Goal: Information Seeking & Learning: Understand process/instructions

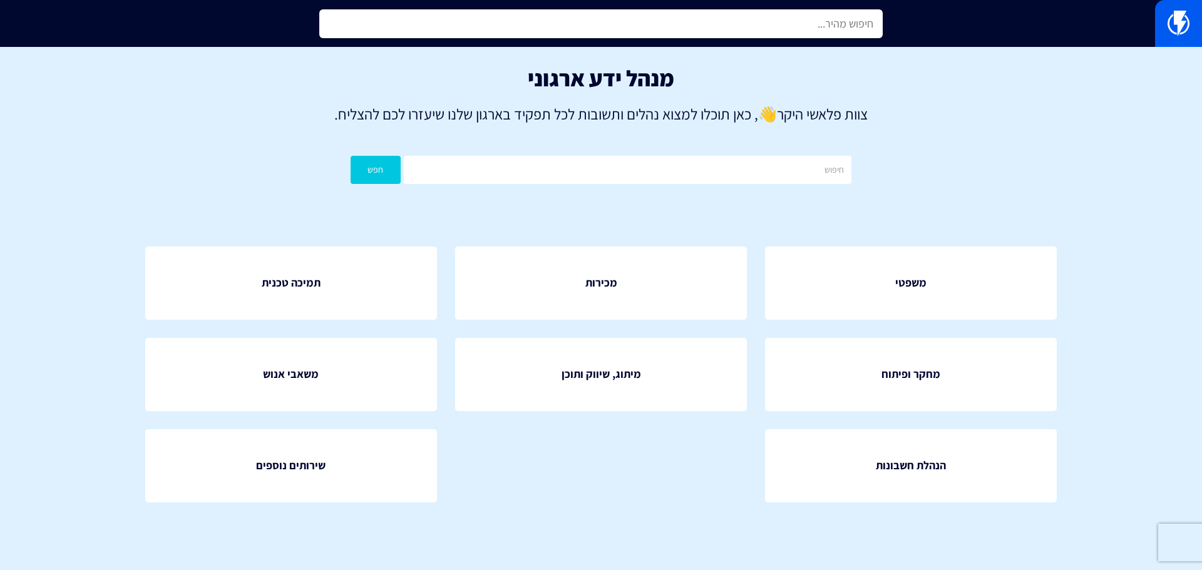
click at [677, 31] on input "text" at bounding box center [600, 23] width 563 height 29
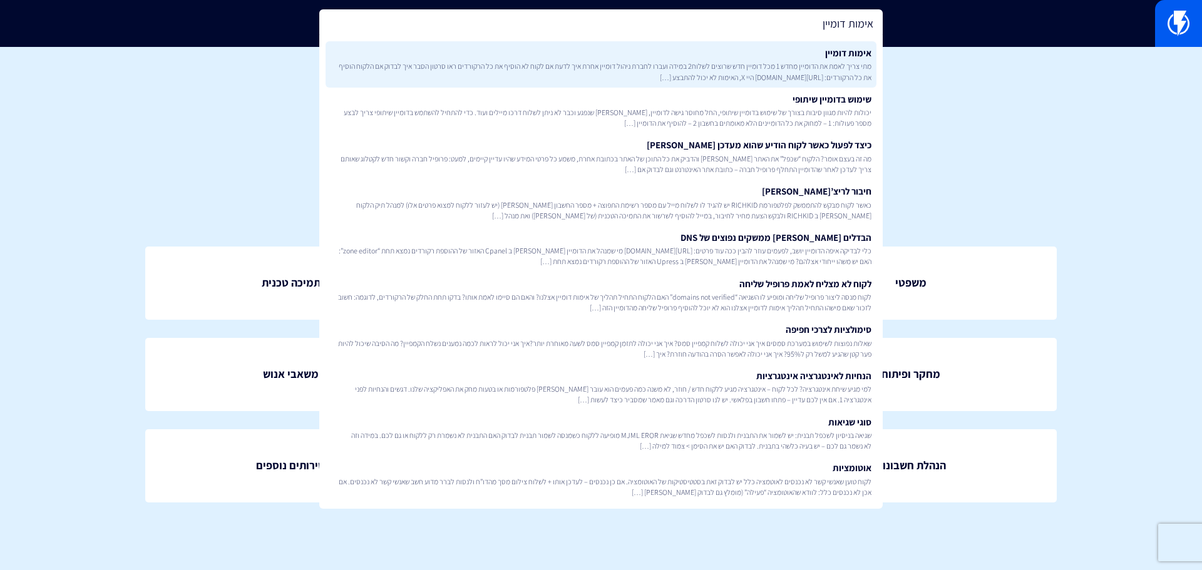
click at [670, 66] on span "מתי צריך לאמת את הדומיין מחדש 1 מכל דומיין חדש שרוצים לשלוח2 במידה ועברו לחברת …" at bounding box center [601, 71] width 541 height 21
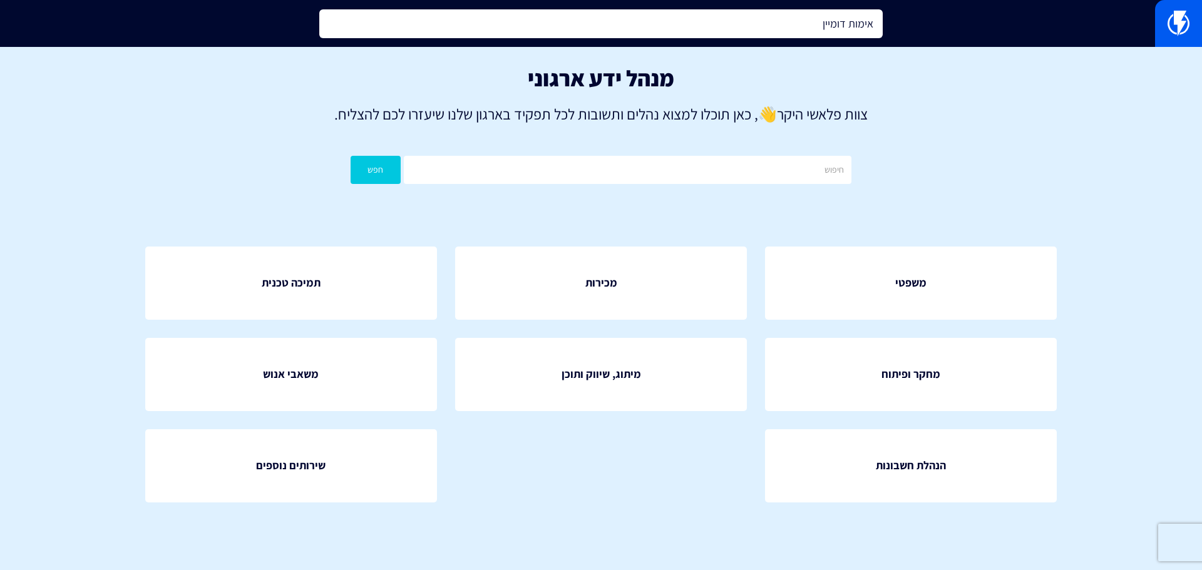
click at [607, 18] on input "אימות דומיין" at bounding box center [600, 23] width 563 height 29
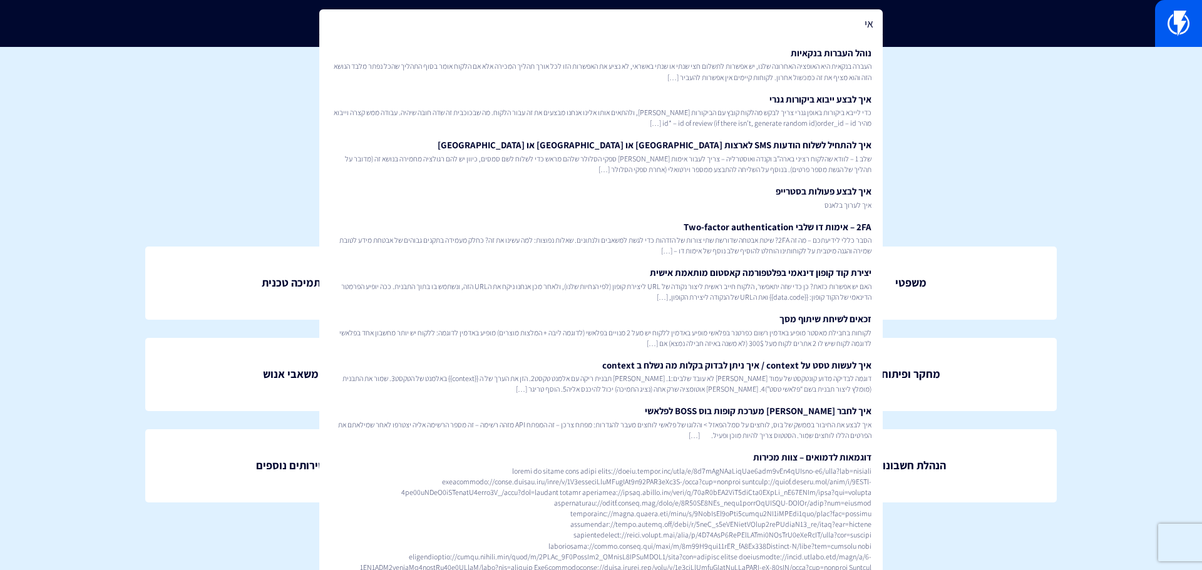
type input "א"
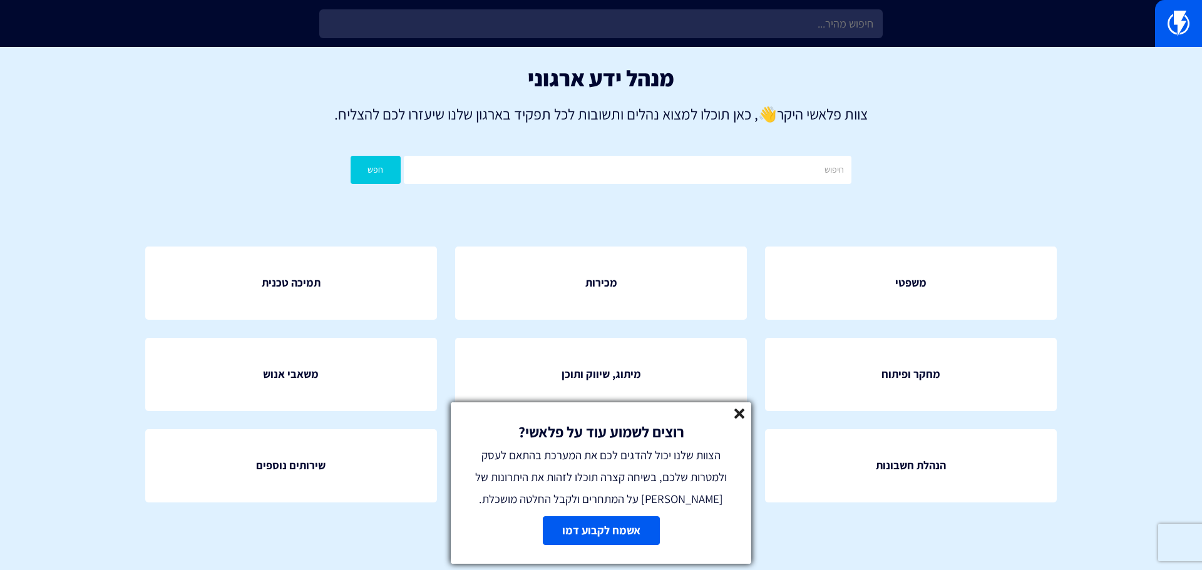
drag, startPoint x: 689, startPoint y: 480, endPoint x: 715, endPoint y: 448, distance: 40.5
click at [689, 480] on span "הצוות שלנו יכול להדגים לכם את המערכת בהתאם לעסק ולמטרות שלכם, בשיחה קצרה תוכלו …" at bounding box center [601, 477] width 252 height 59
click at [742, 411] on line at bounding box center [739, 413] width 9 height 9
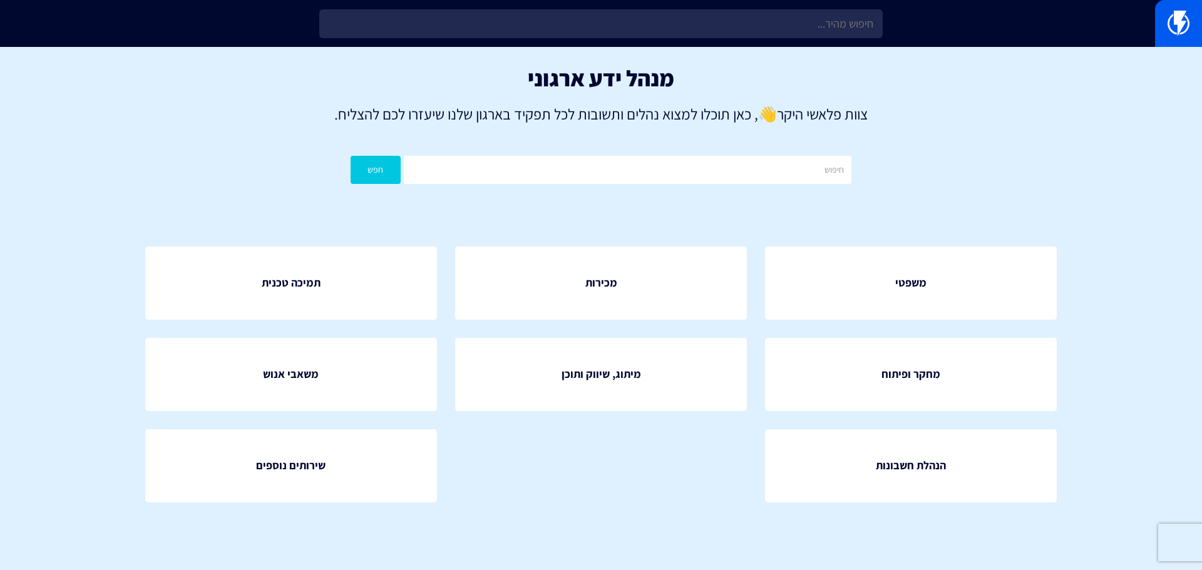
click at [665, 558] on html "מוצרים שיווק אוטומטי הפכו את השיווק לאוטומטי דיוור אלקטרוני שלחו את המסר הנכון …" at bounding box center [601, 279] width 1202 height 558
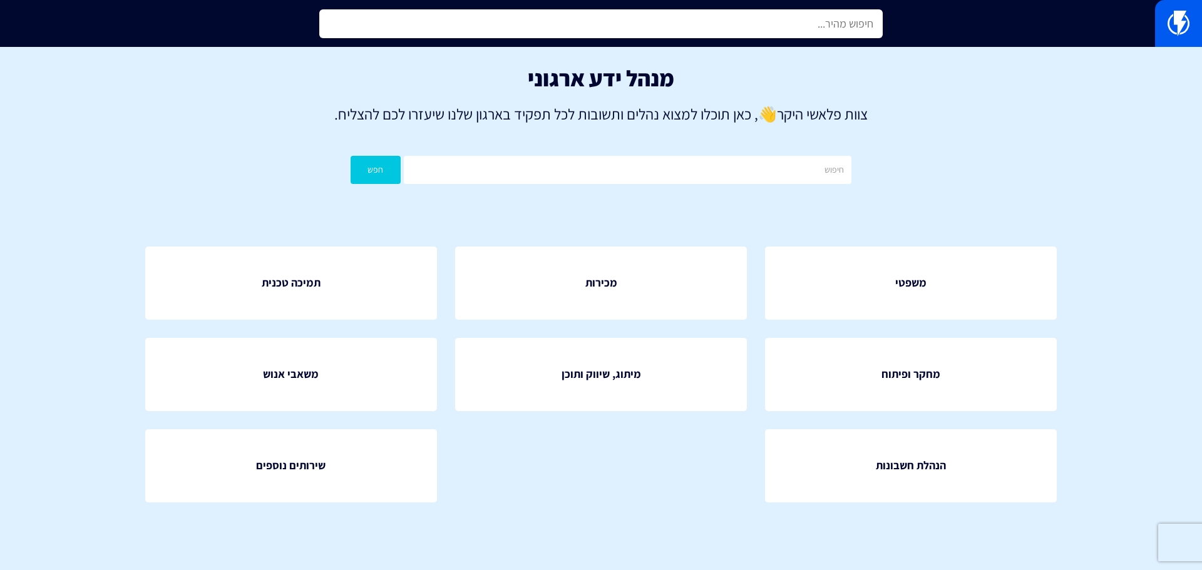
drag, startPoint x: 619, startPoint y: 26, endPoint x: 615, endPoint y: 57, distance: 31.5
click at [619, 26] on input "text" at bounding box center [600, 23] width 563 height 29
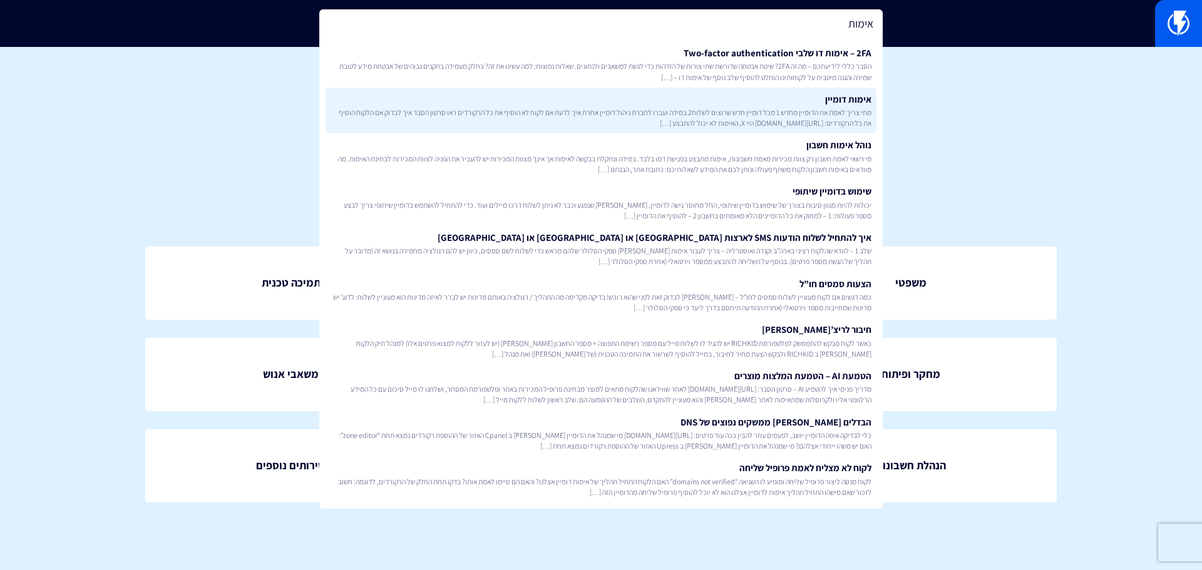
type input "אימות"
click at [679, 106] on link "אימות דומיין מתי צריך לאמת את הדומיין מחדש 1 מכל דומיין חדש שרוצים לשלוח2 במידה…" at bounding box center [601, 111] width 551 height 46
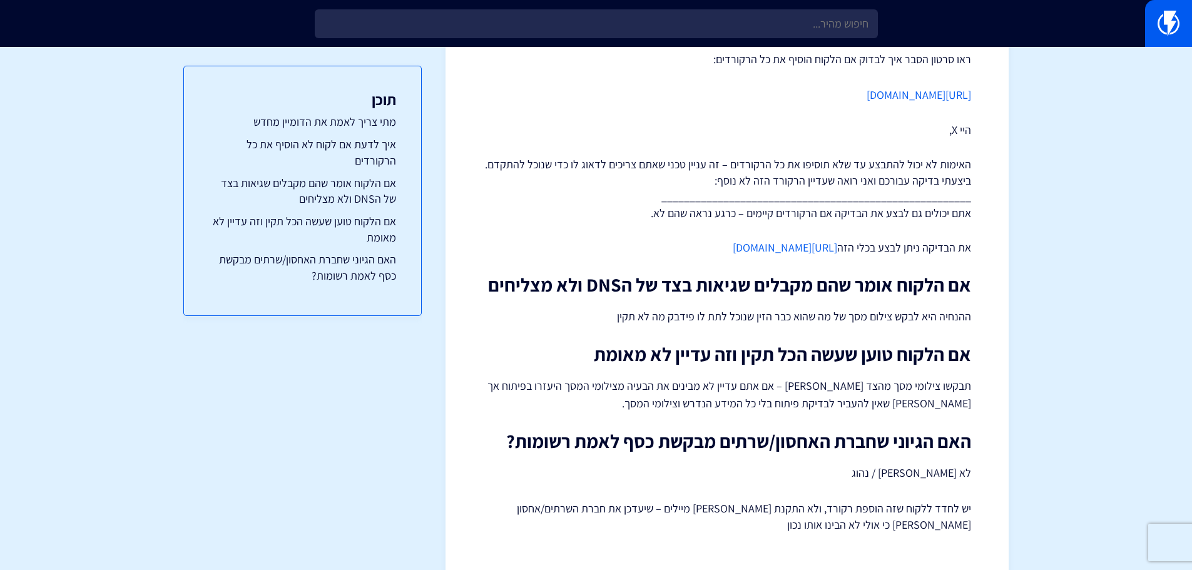
scroll to position [288, 0]
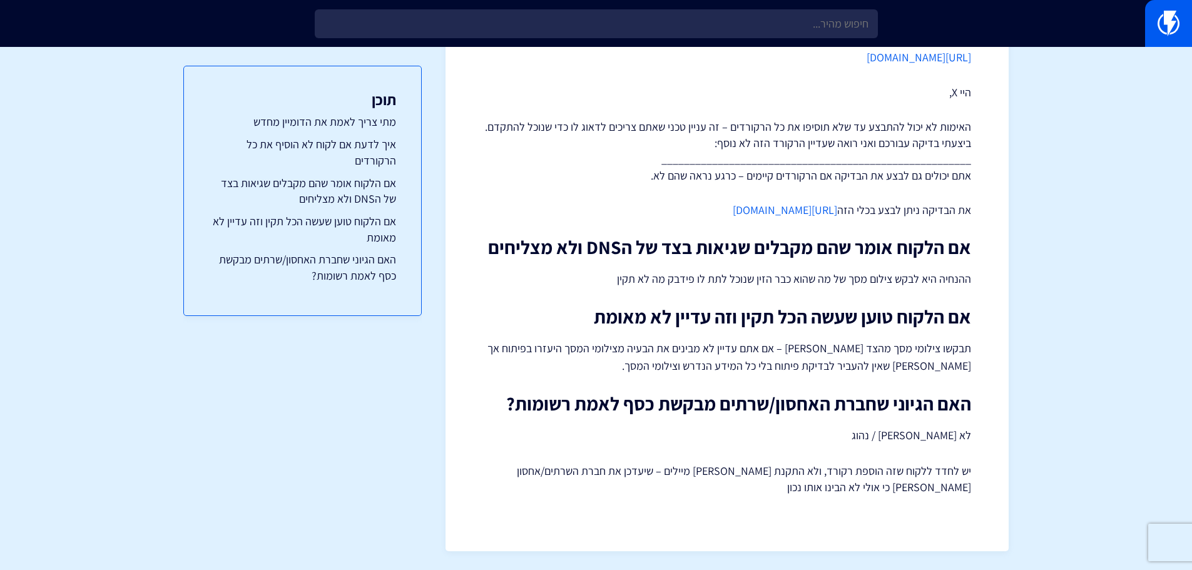
click at [790, 206] on link "https://mxtoolbox.com/SuperTool.aspx" at bounding box center [785, 210] width 105 height 14
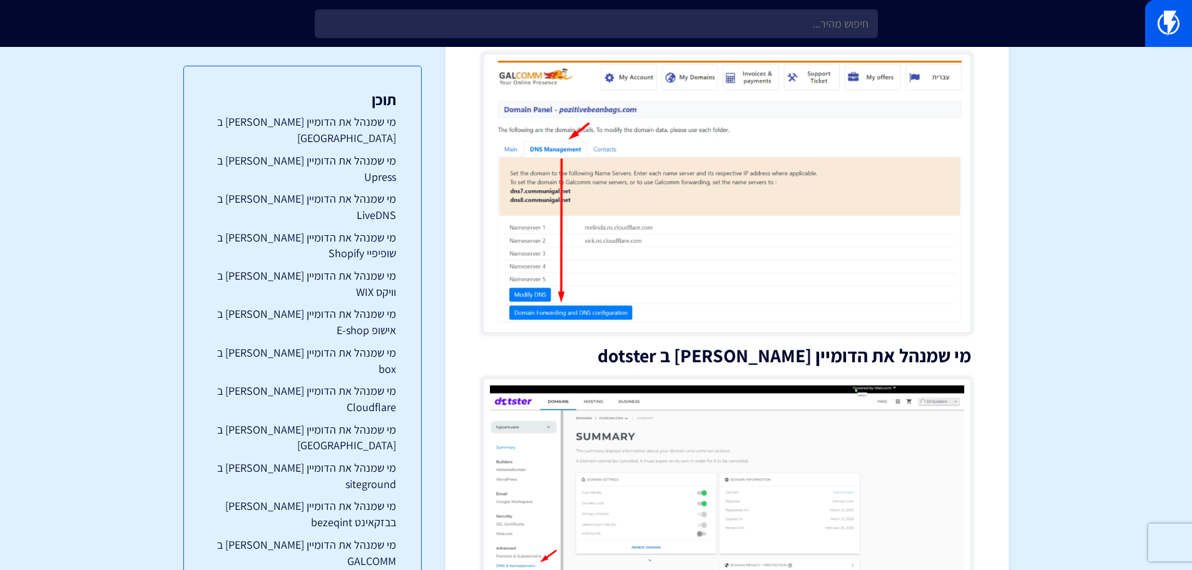
scroll to position [4305, 0]
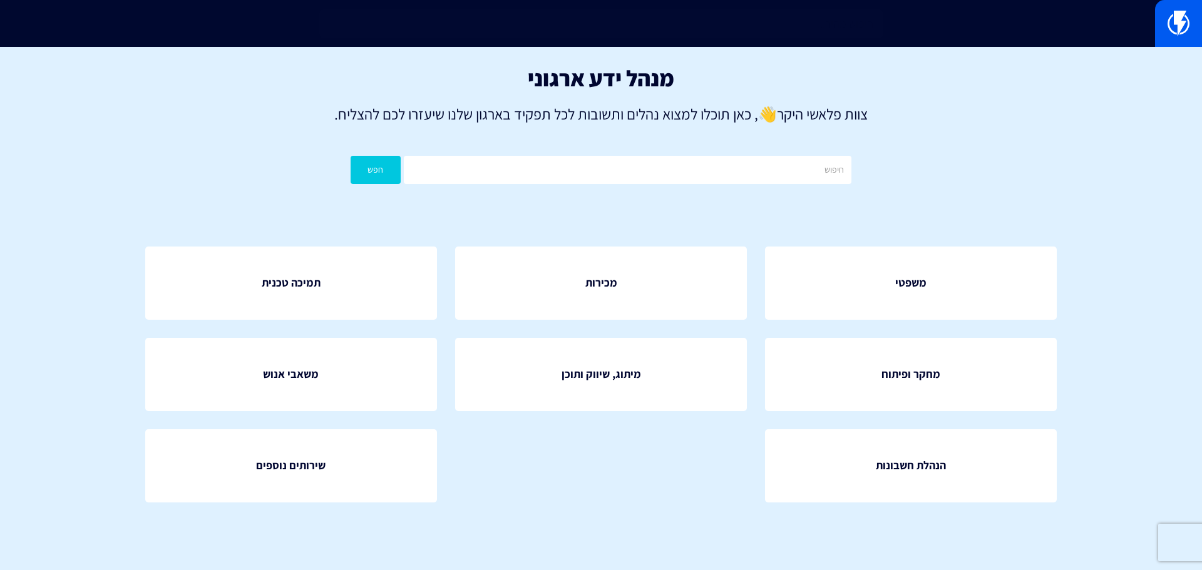
click at [658, 36] on input "text" at bounding box center [600, 23] width 563 height 29
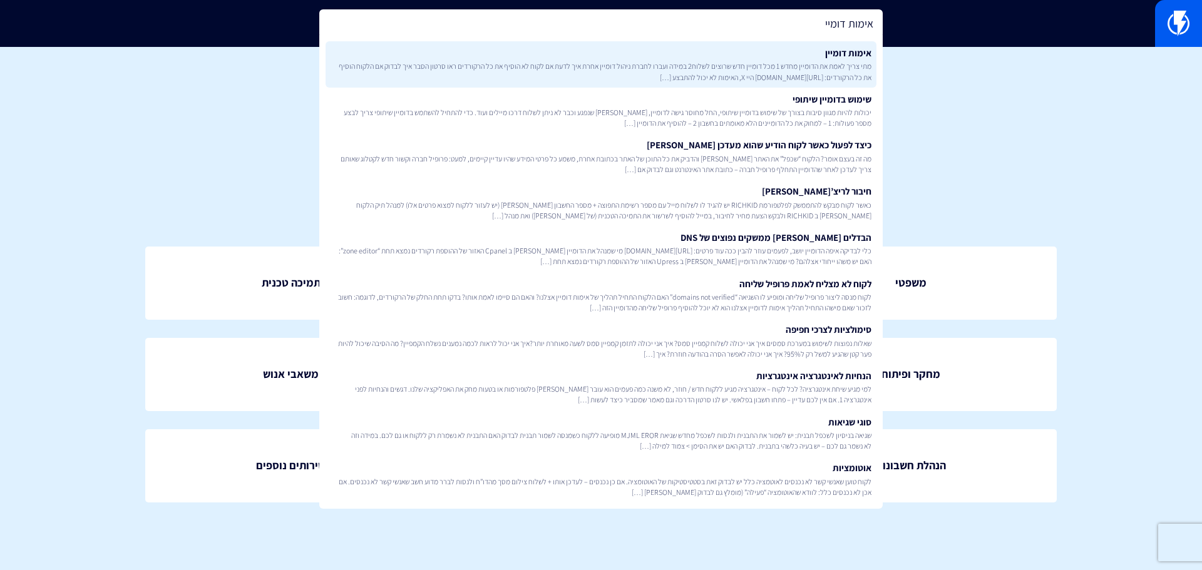
type input "אימות דומיי"
click at [774, 70] on span "מתי צריך לאמת את הדומיין מחדש 1 מכל דומיין חדש שרוצים לשלוח2 במידה ועברו לחברת …" at bounding box center [601, 71] width 541 height 21
